Goal: Information Seeking & Learning: Find specific fact

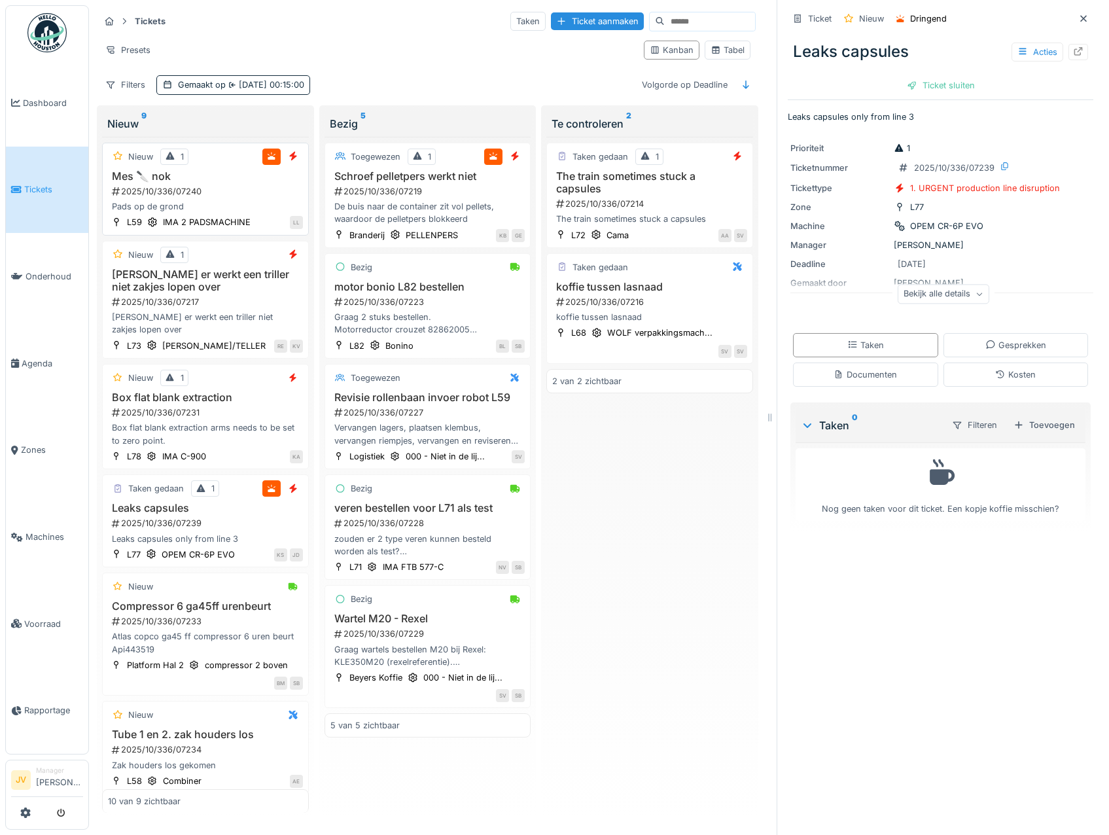
click at [232, 196] on div "2025/10/336/07240" at bounding box center [207, 191] width 192 height 12
click at [1018, 52] on icon at bounding box center [1023, 51] width 10 height 9
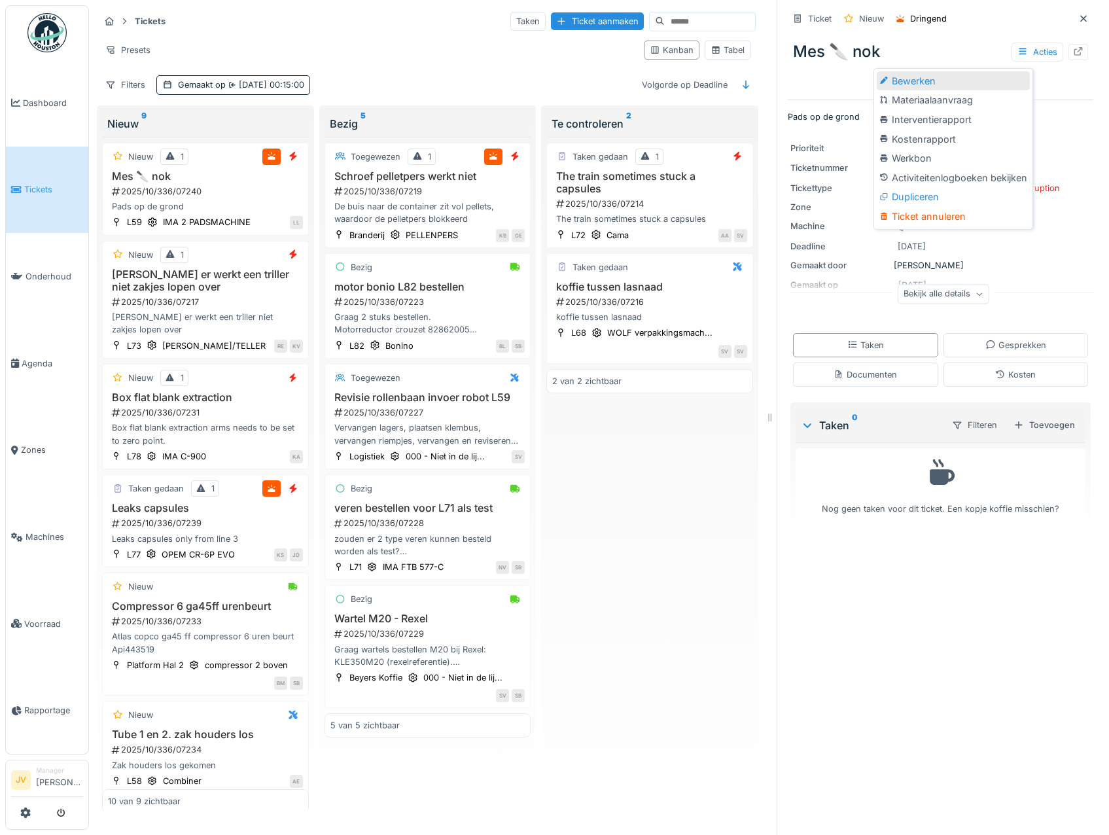
click at [901, 81] on div "Bewerken" at bounding box center [953, 81] width 153 height 20
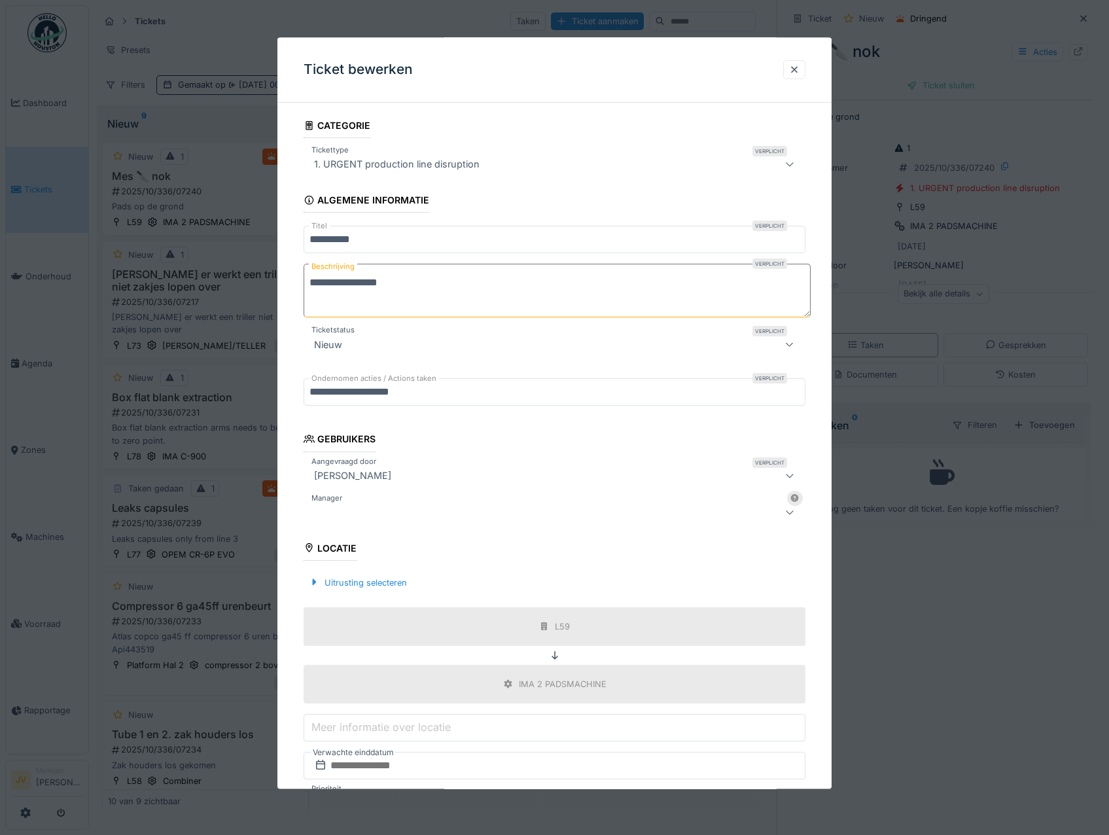
click at [383, 514] on div at bounding box center [525, 513] width 432 height 16
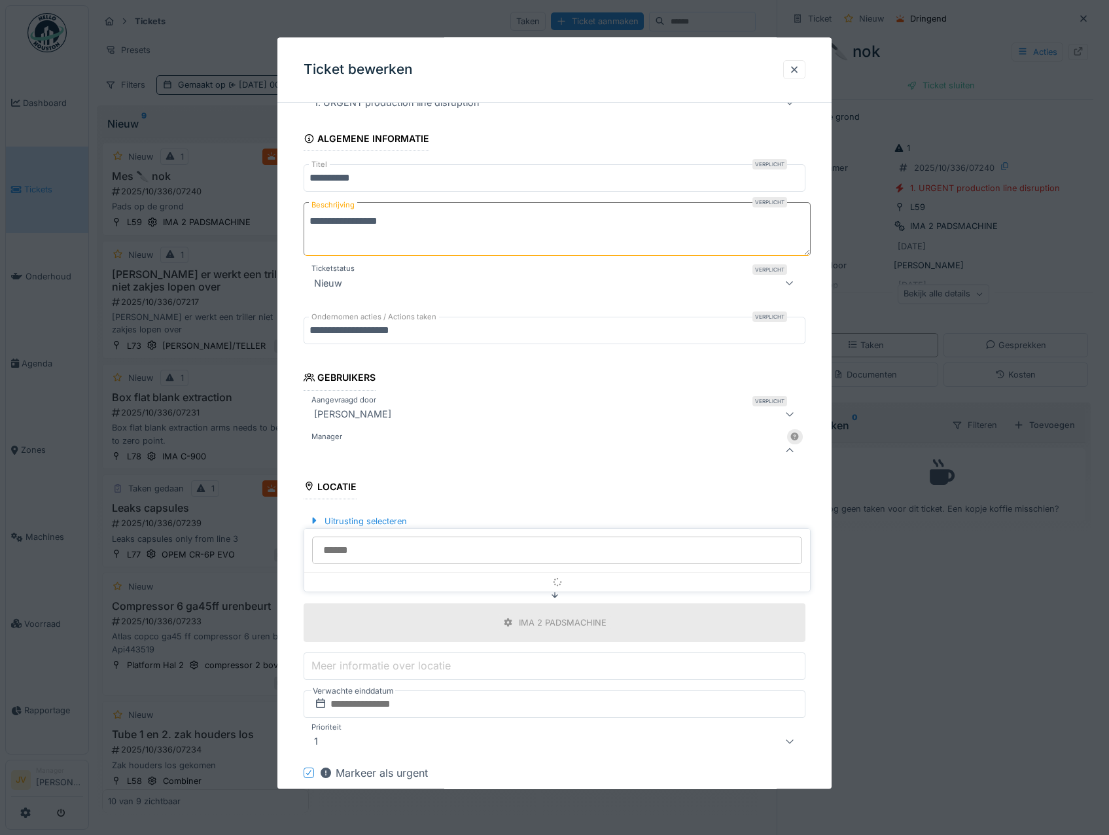
scroll to position [99, 0]
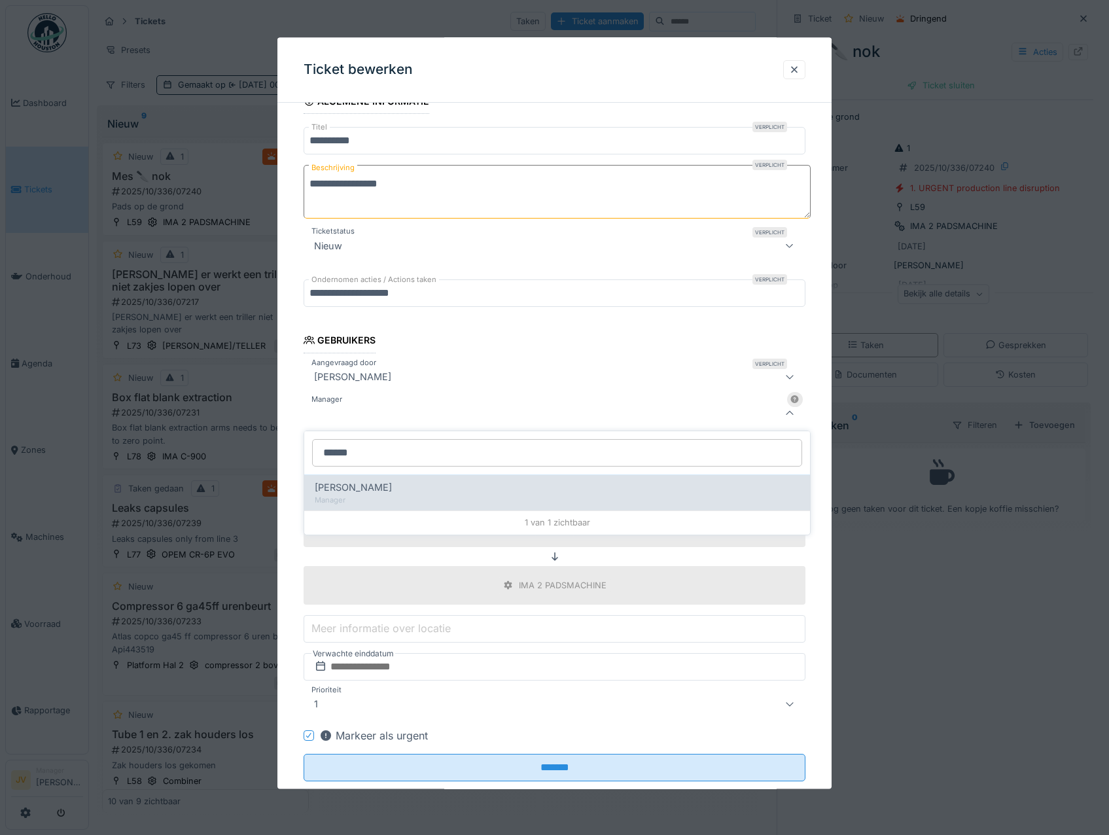
type input "******"
click at [387, 495] on div "Manager" at bounding box center [557, 500] width 485 height 11
type input "****"
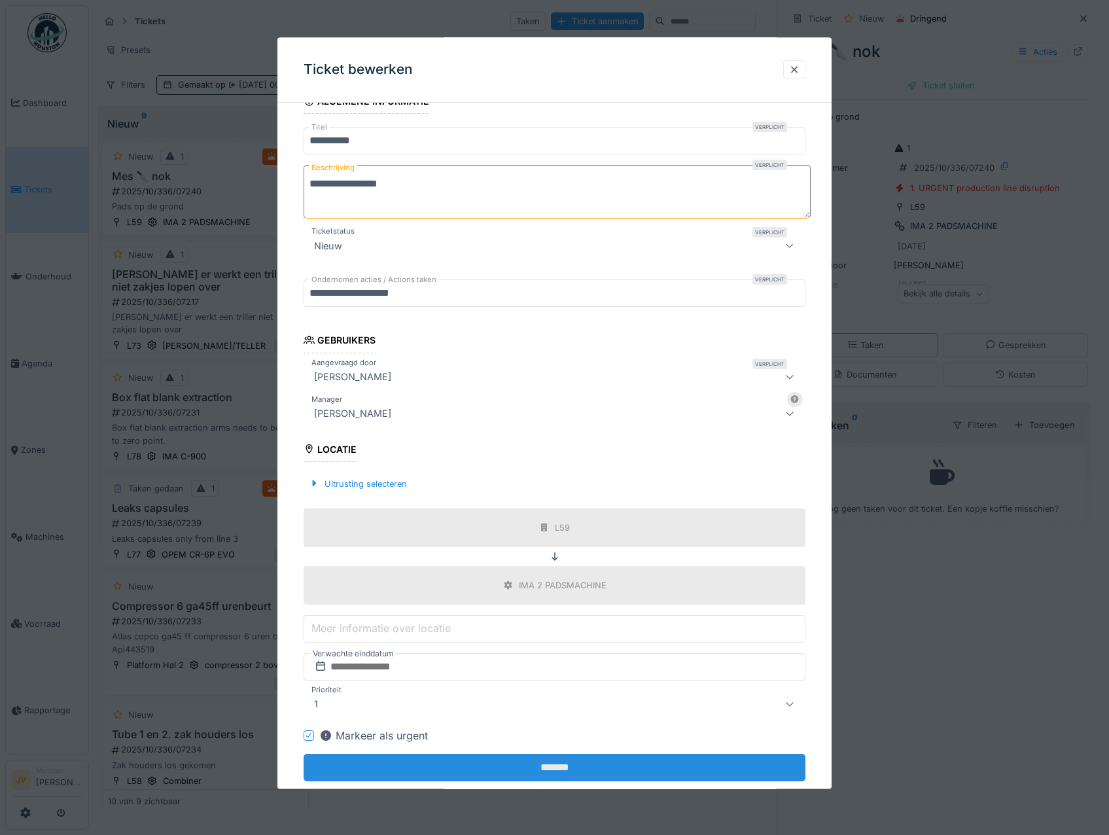
click at [540, 761] on input "*******" at bounding box center [555, 767] width 503 height 27
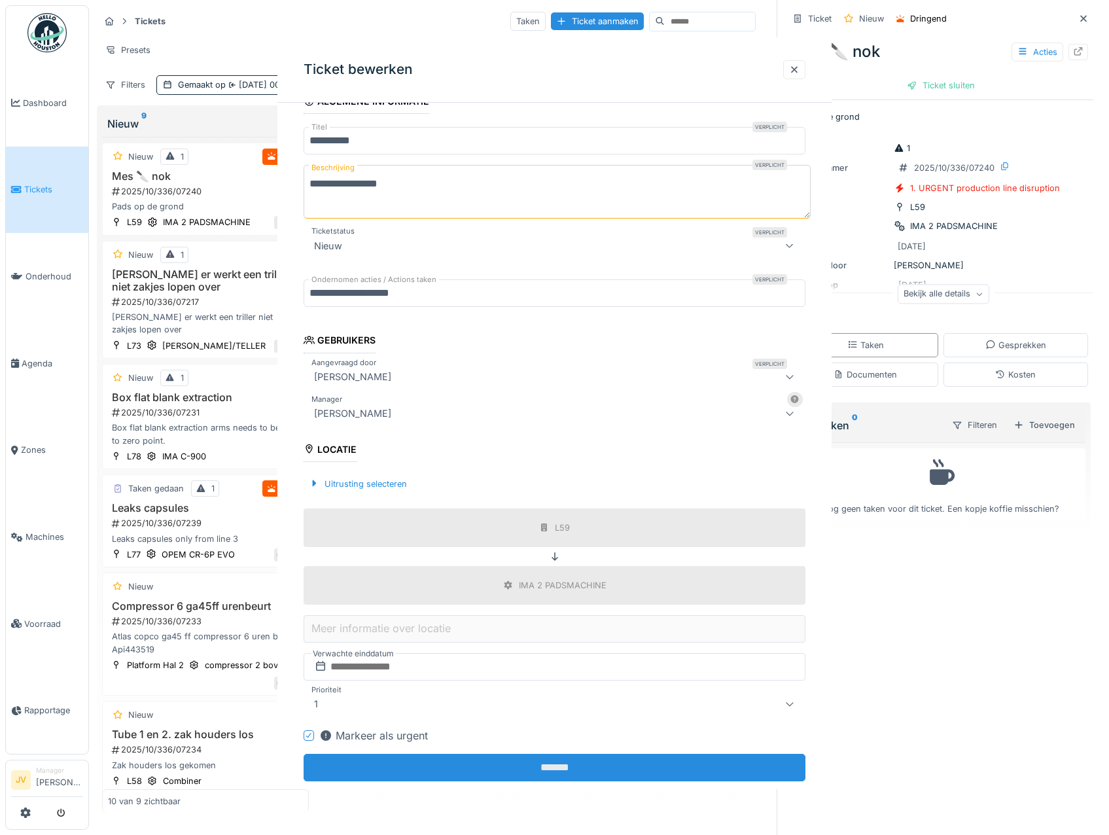
scroll to position [0, 0]
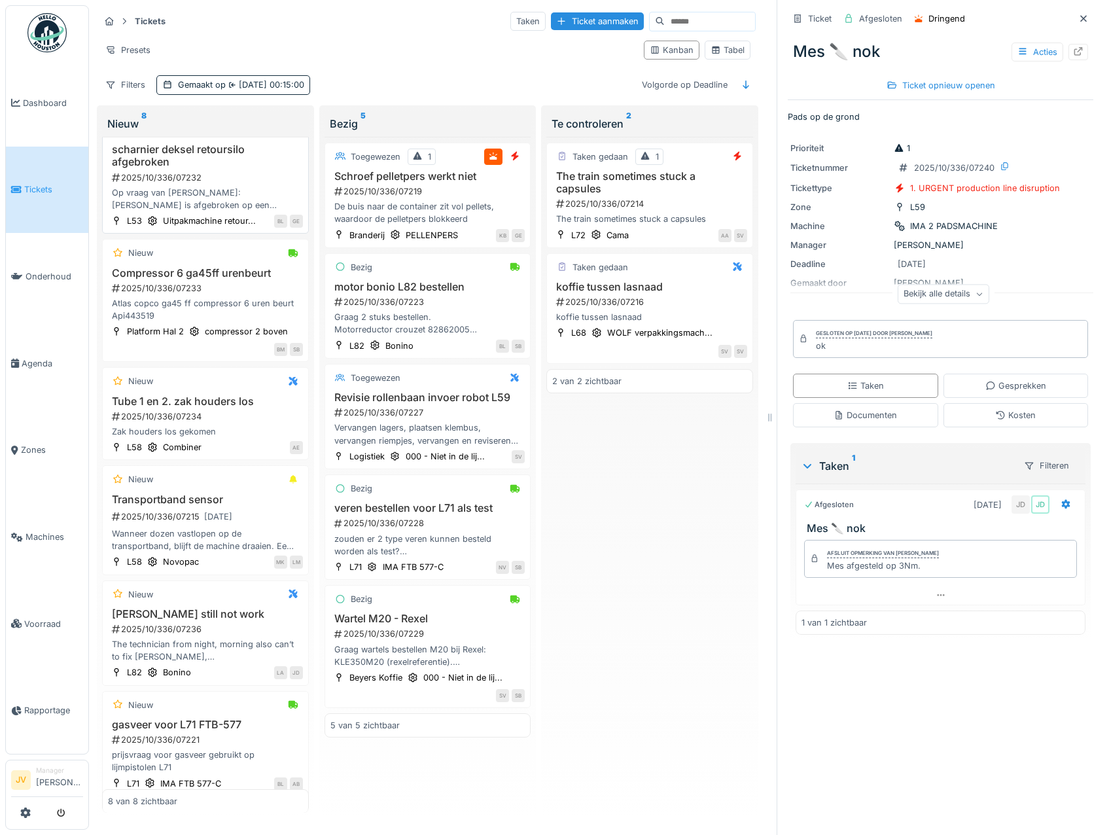
scroll to position [308, 0]
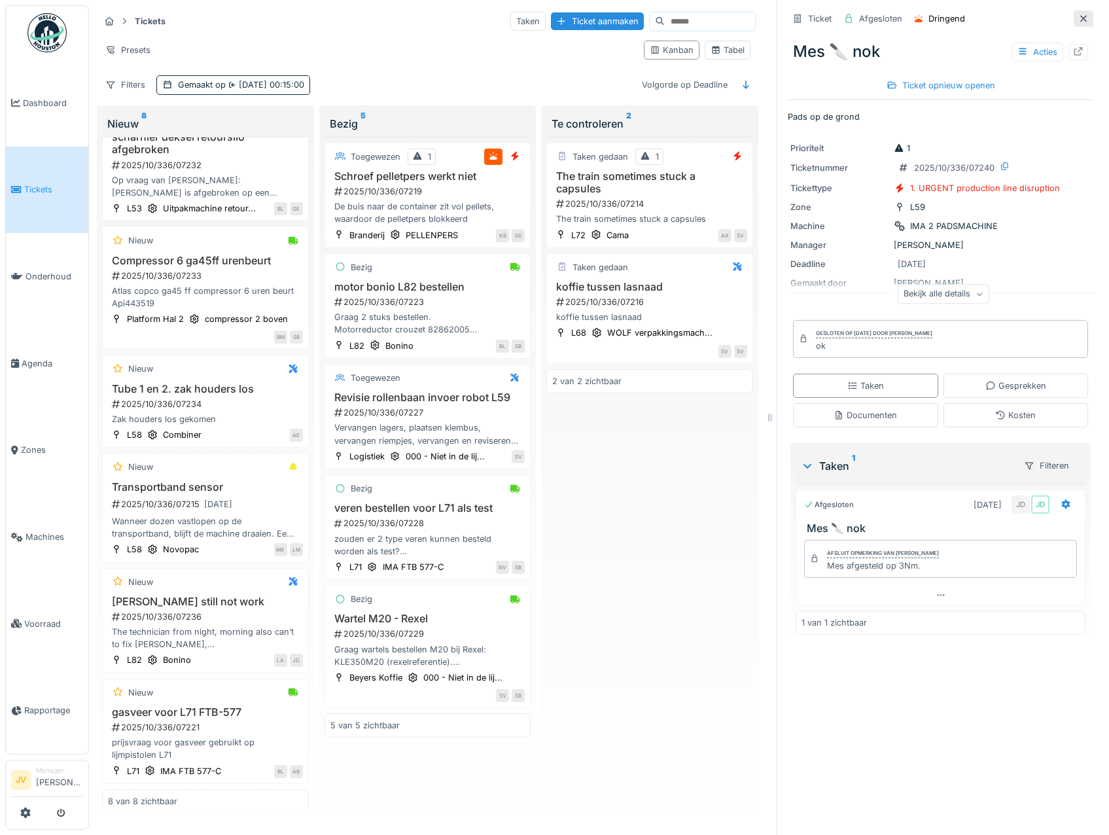
click at [1078, 18] on icon at bounding box center [1083, 18] width 10 height 9
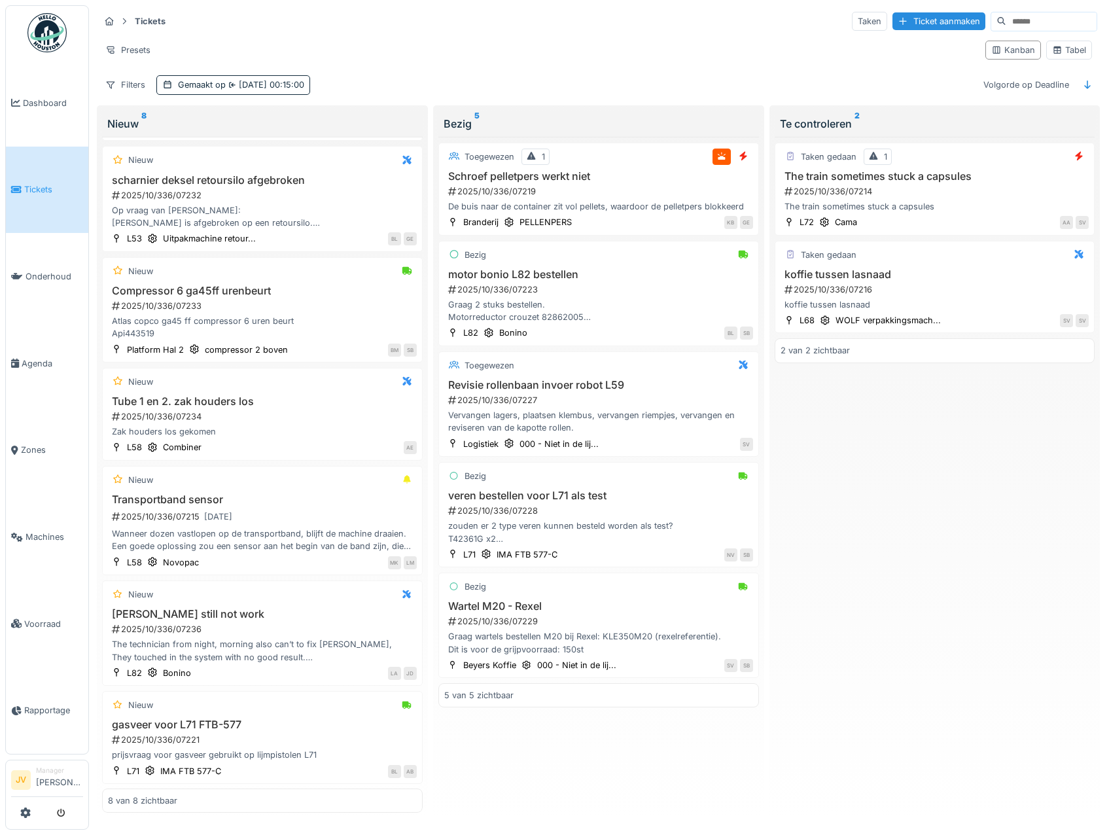
scroll to position [192, 0]
click at [1062, 45] on div "Tabel" at bounding box center [1069, 50] width 34 height 12
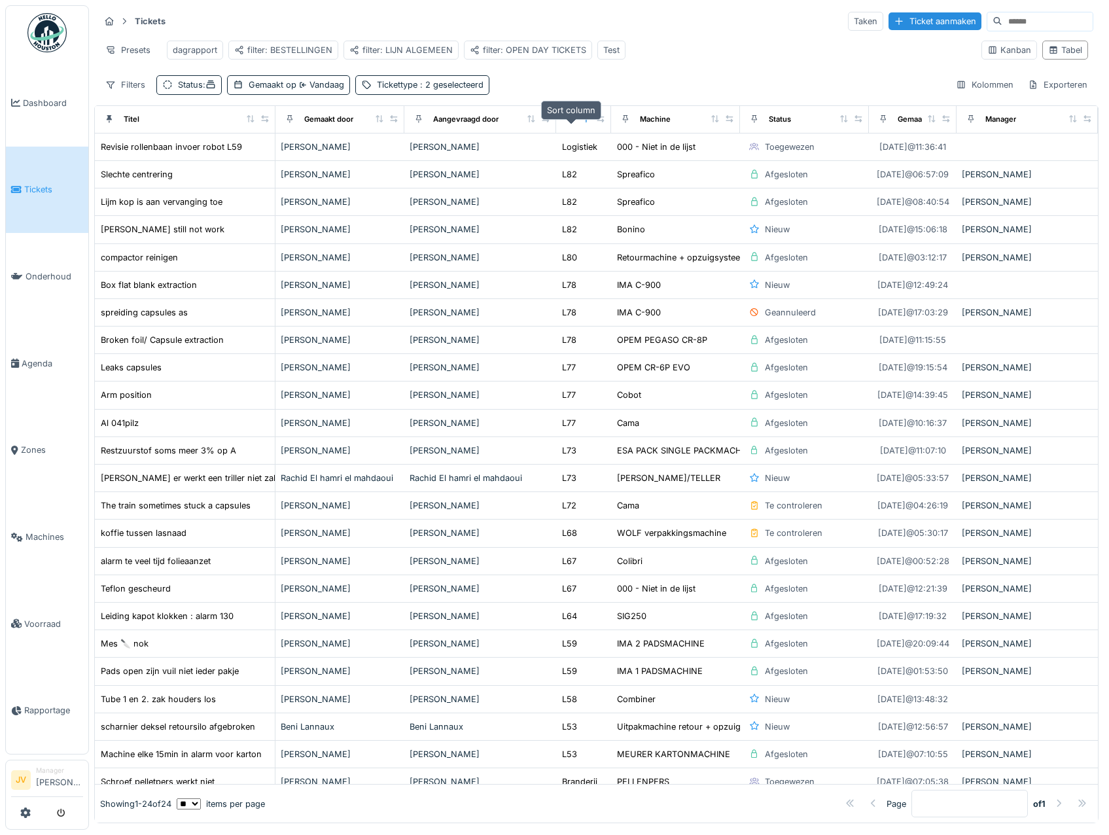
click at [582, 122] on icon at bounding box center [586, 118] width 9 height 7
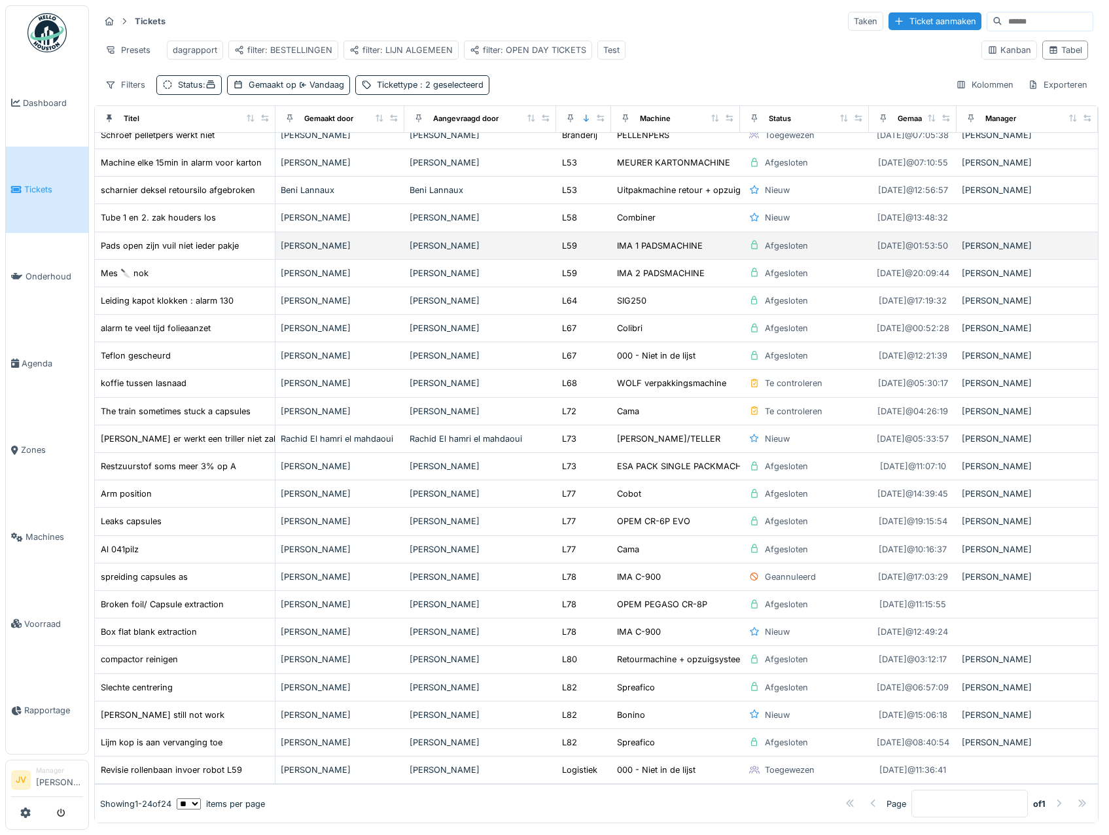
scroll to position [3, 0]
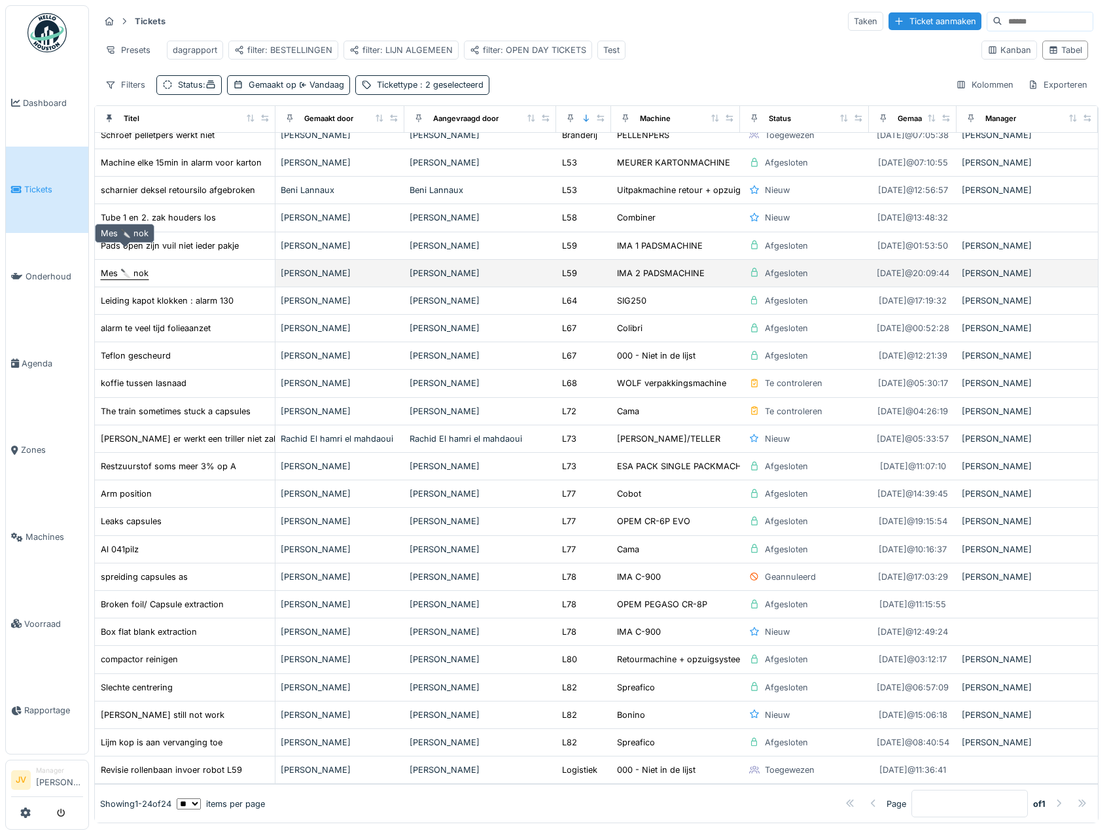
click at [145, 267] on div "Mes 🔪 nok" at bounding box center [125, 273] width 48 height 12
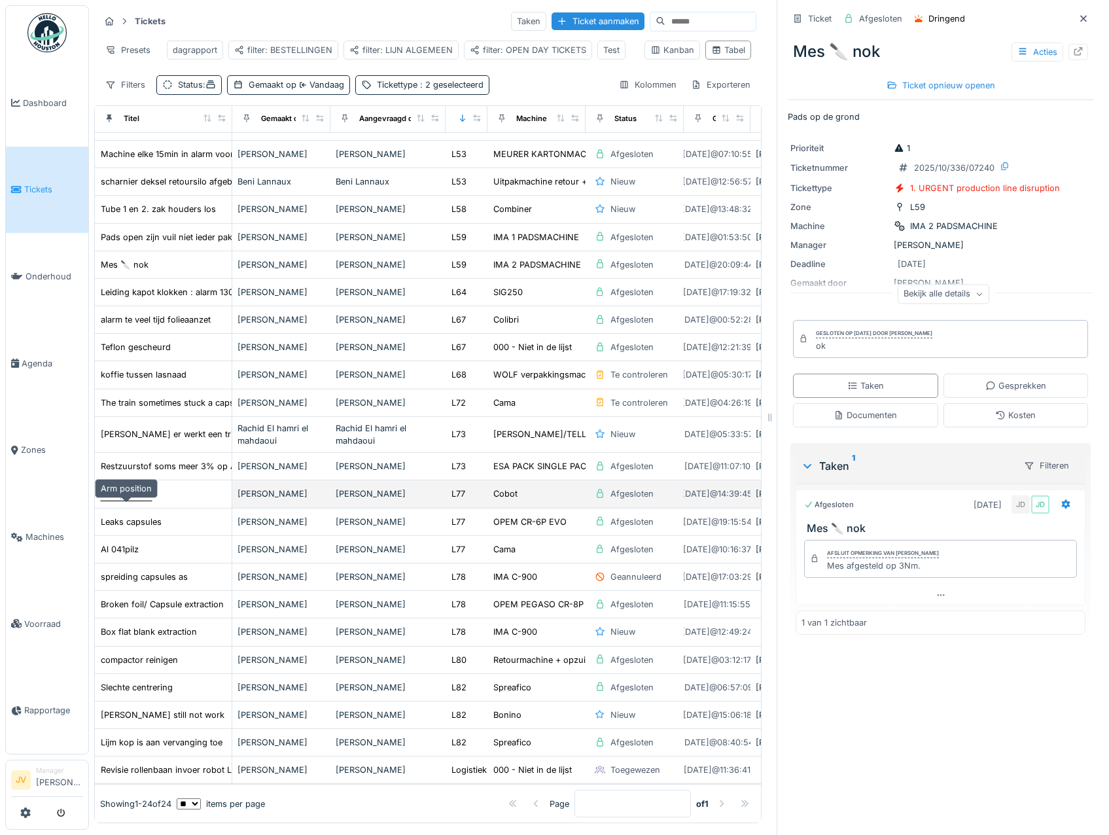
click at [148, 500] on div "Arm position" at bounding box center [126, 494] width 51 height 12
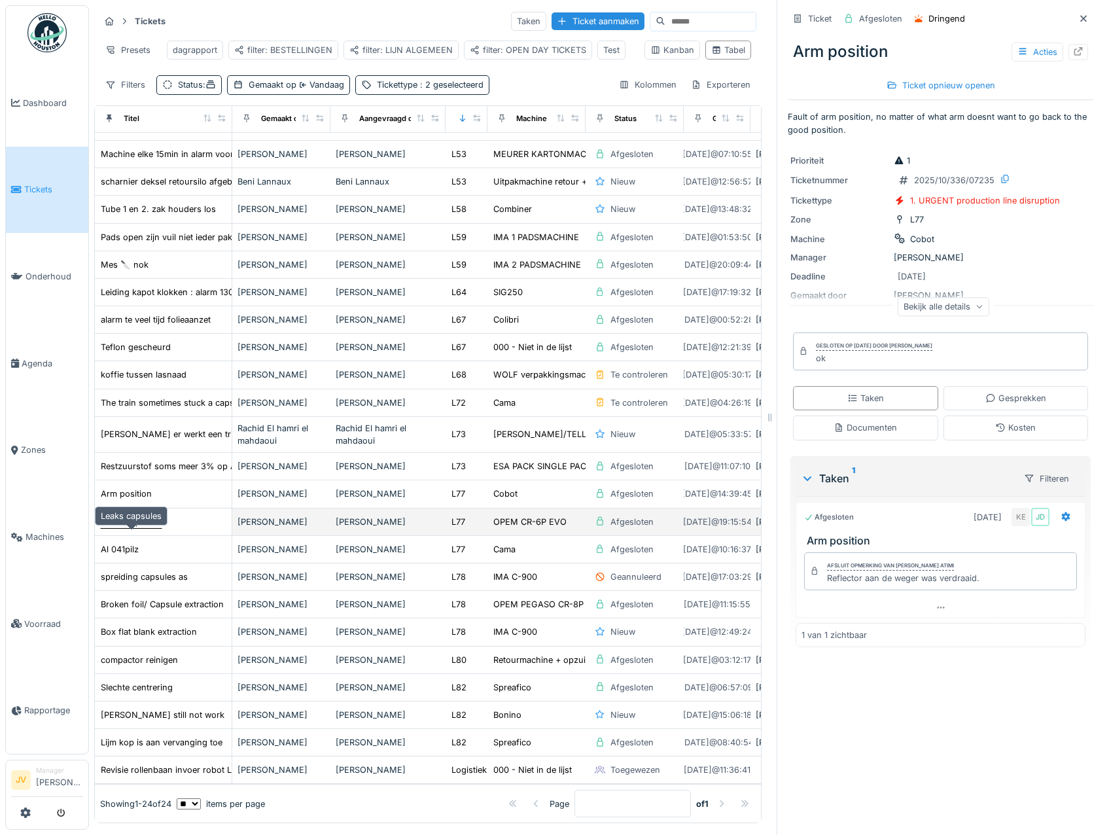
click at [141, 528] on div "Leaks capsules" at bounding box center [131, 522] width 61 height 12
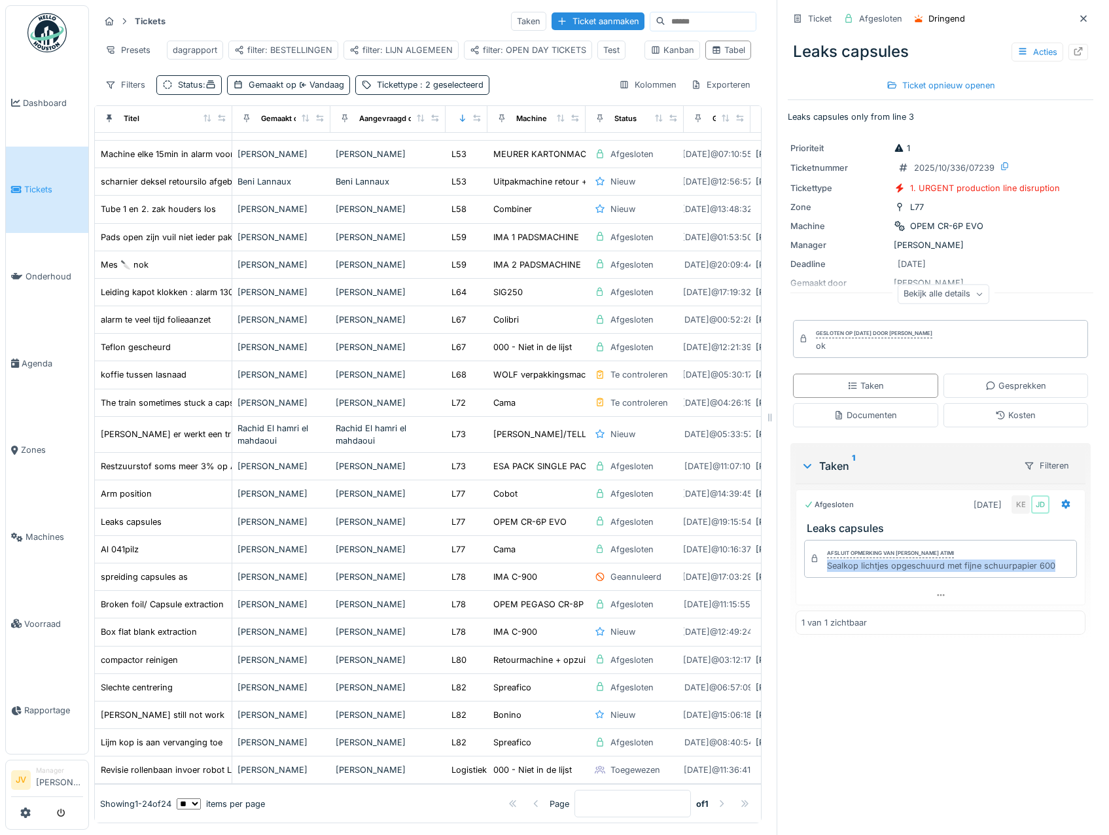
drag, startPoint x: 813, startPoint y: 564, endPoint x: 1053, endPoint y: 575, distance: 239.8
click at [1053, 575] on div "Afsluit opmerking van Karim El atimi Sealkop lichtjes opgeschuurd met fijne sch…" at bounding box center [940, 559] width 273 height 38
copy div "Sealkop lichtjes opgeschuurd met fijne schuurpapier 600"
click at [1078, 16] on icon at bounding box center [1083, 18] width 10 height 9
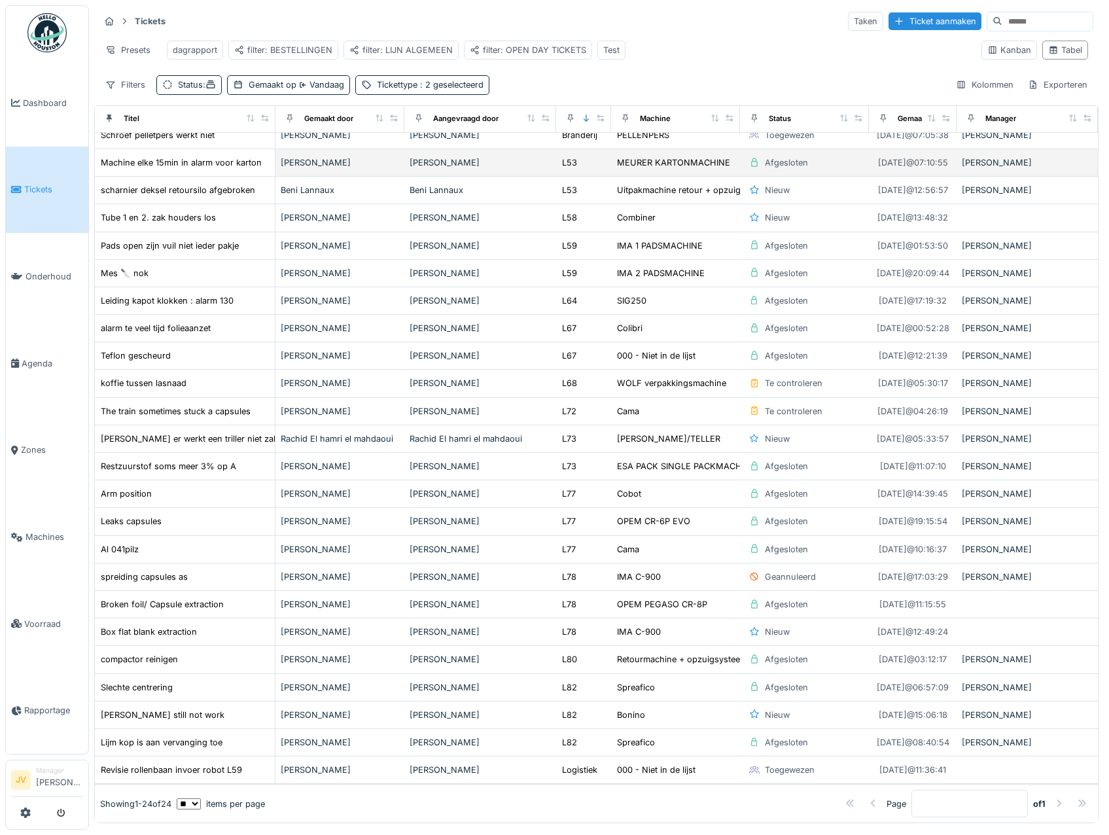
scroll to position [41, 0]
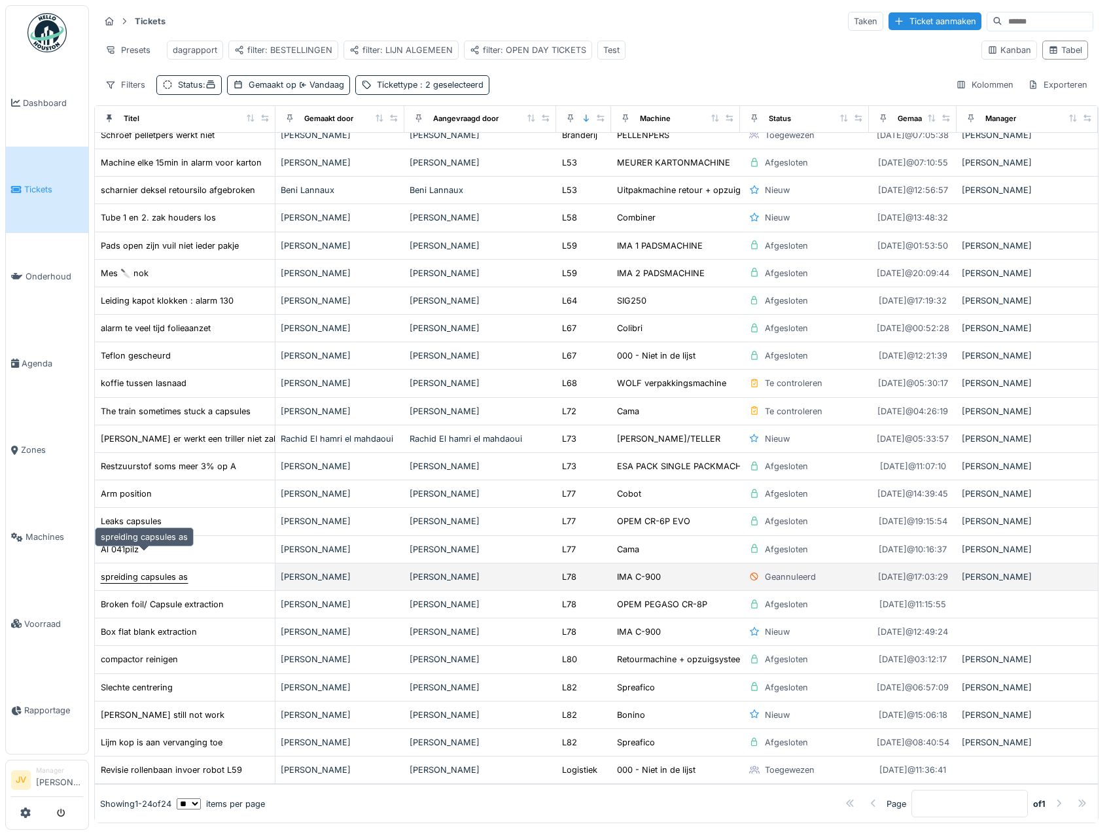
click at [145, 571] on div "spreiding capsules as" at bounding box center [144, 577] width 87 height 12
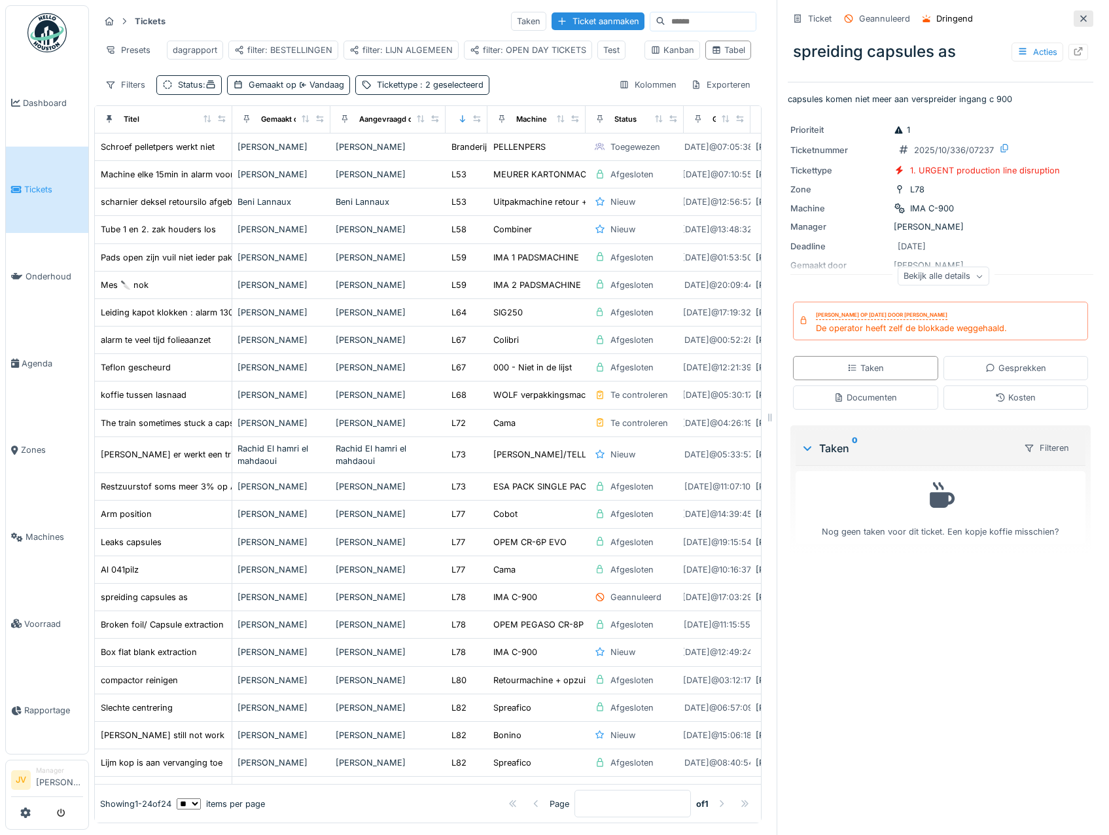
click at [1074, 10] on div at bounding box center [1084, 18] width 20 height 16
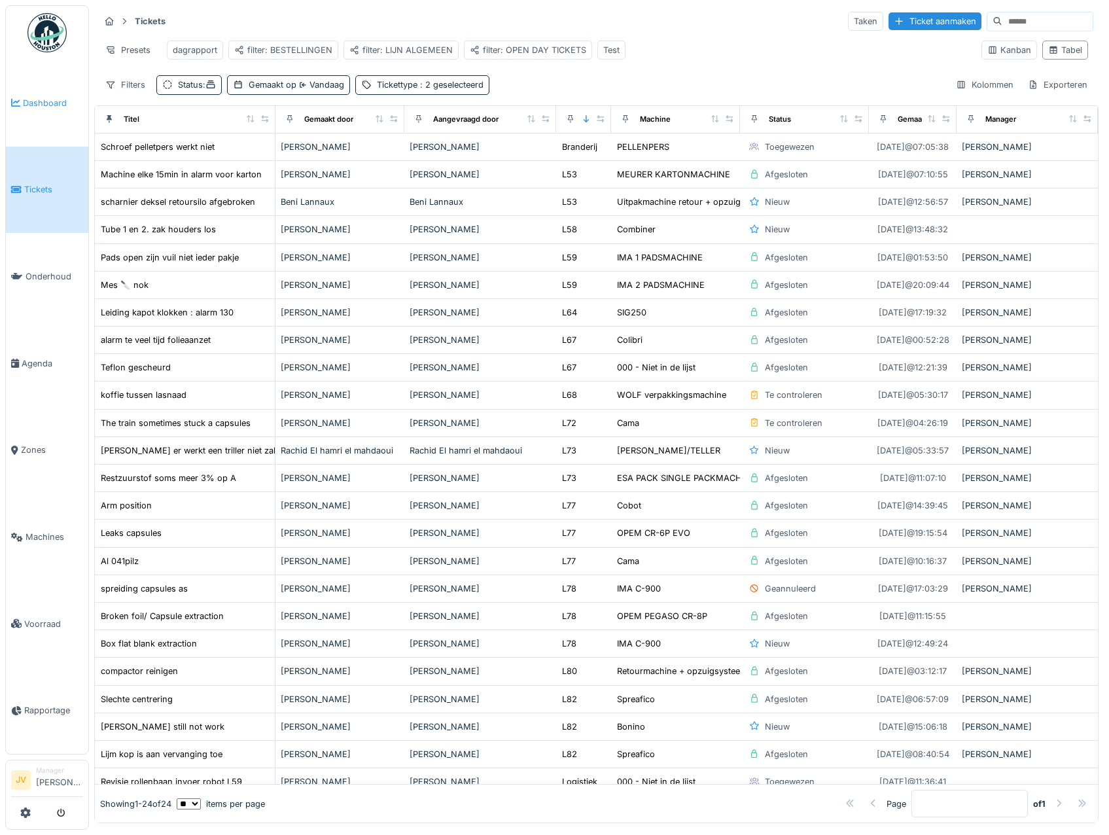
click at [52, 101] on span "Dashboard" at bounding box center [53, 103] width 60 height 12
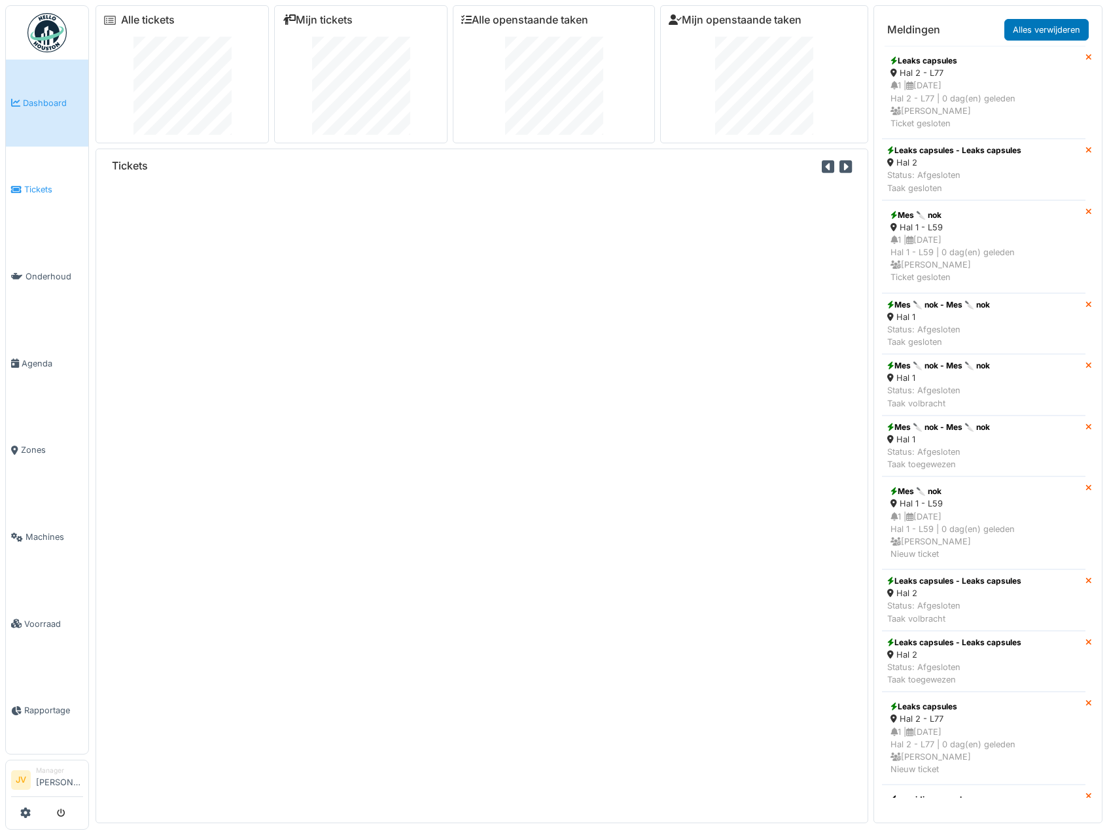
click at [50, 188] on span "Tickets" at bounding box center [53, 189] width 59 height 12
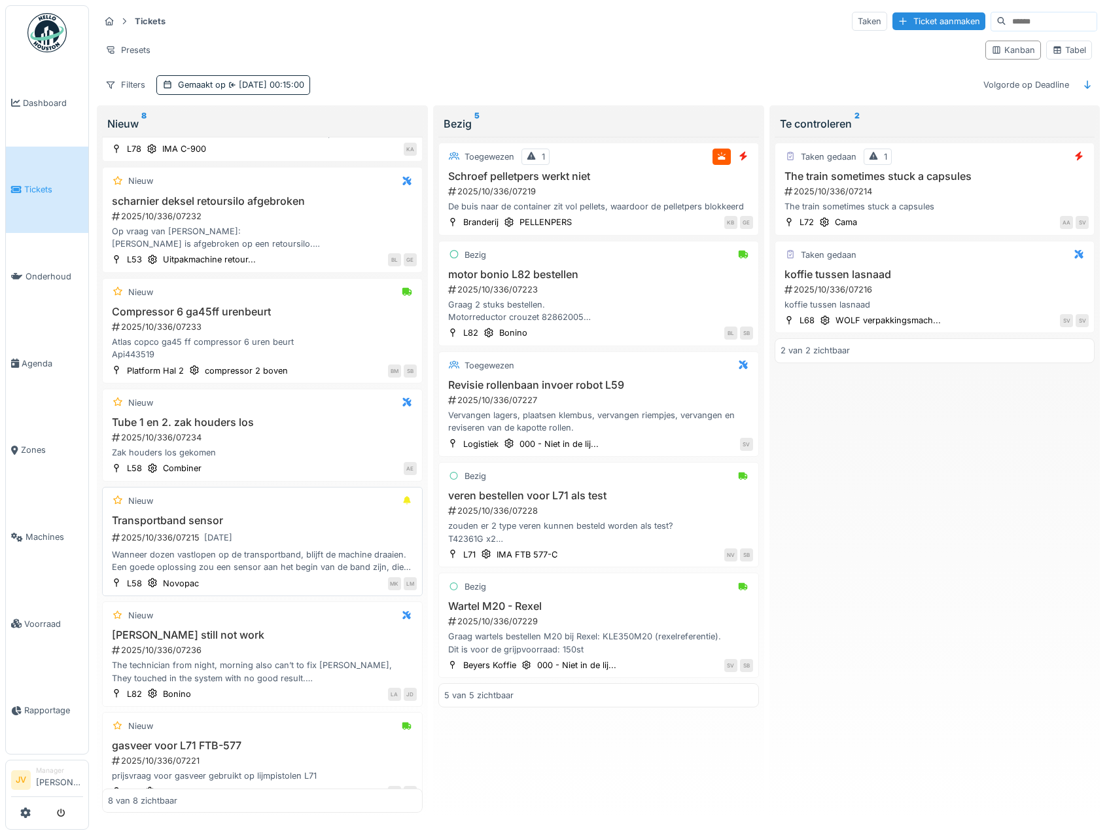
scroll to position [192, 0]
